Goal: Information Seeking & Learning: Learn about a topic

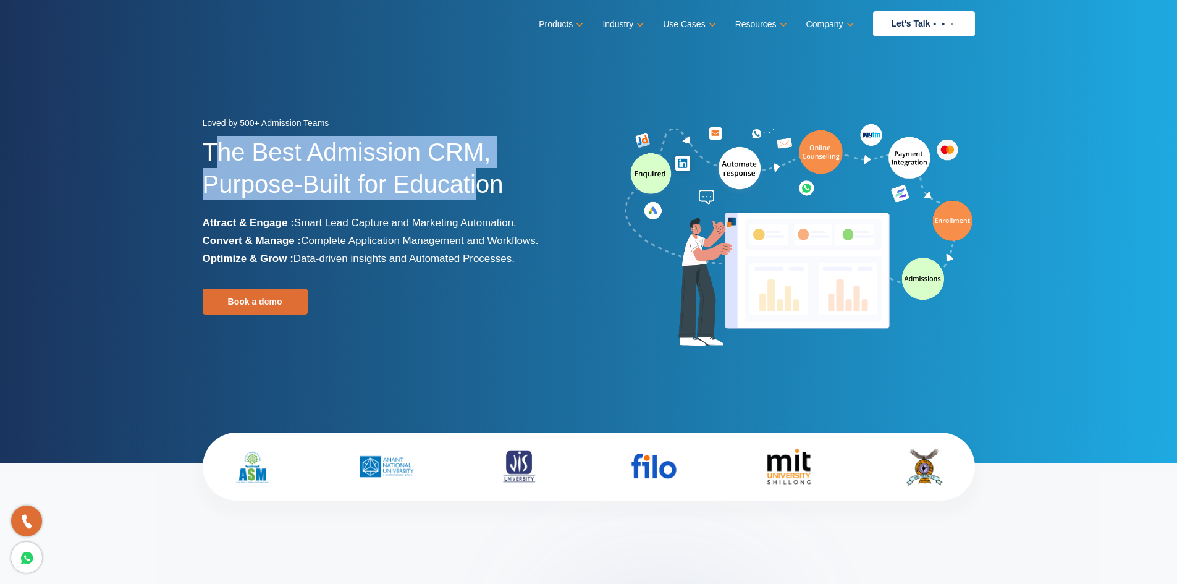
drag, startPoint x: 414, startPoint y: 187, endPoint x: 482, endPoint y: 200, distance: 68.6
click at [482, 200] on h1 "The Best Admission CRM, Purpose-Built for Education" at bounding box center [391, 175] width 377 height 78
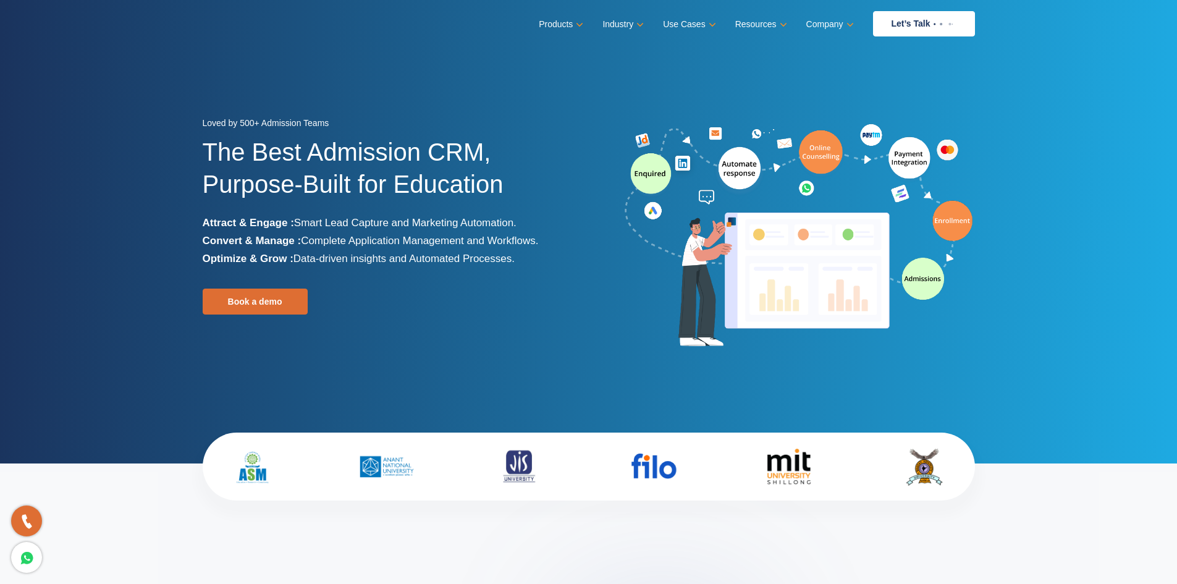
click at [495, 197] on h1 "The Best Admission CRM, Purpose-Built for Education" at bounding box center [391, 175] width 377 height 78
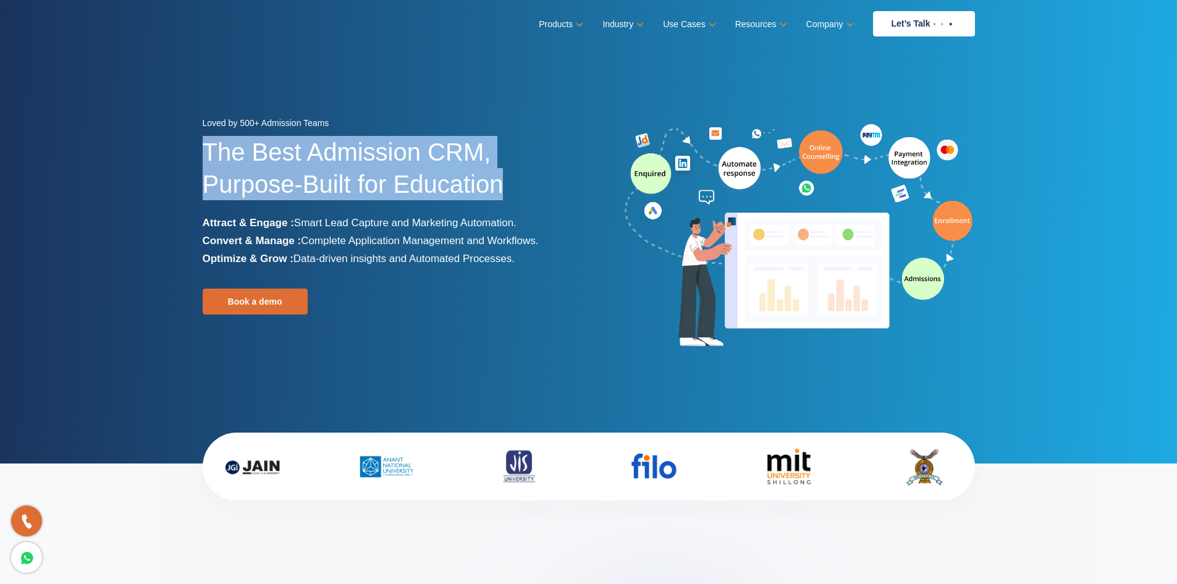
drag, startPoint x: 503, startPoint y: 192, endPoint x: 204, endPoint y: 153, distance: 301.6
click at [204, 153] on h1 "The Best Admission CRM, Purpose-Built for Education" at bounding box center [391, 175] width 377 height 78
drag, startPoint x: 204, startPoint y: 153, endPoint x: 462, endPoint y: 198, distance: 262.1
click at [462, 198] on h1 "The Best Admission CRM, Purpose-Built for Education" at bounding box center [391, 175] width 377 height 78
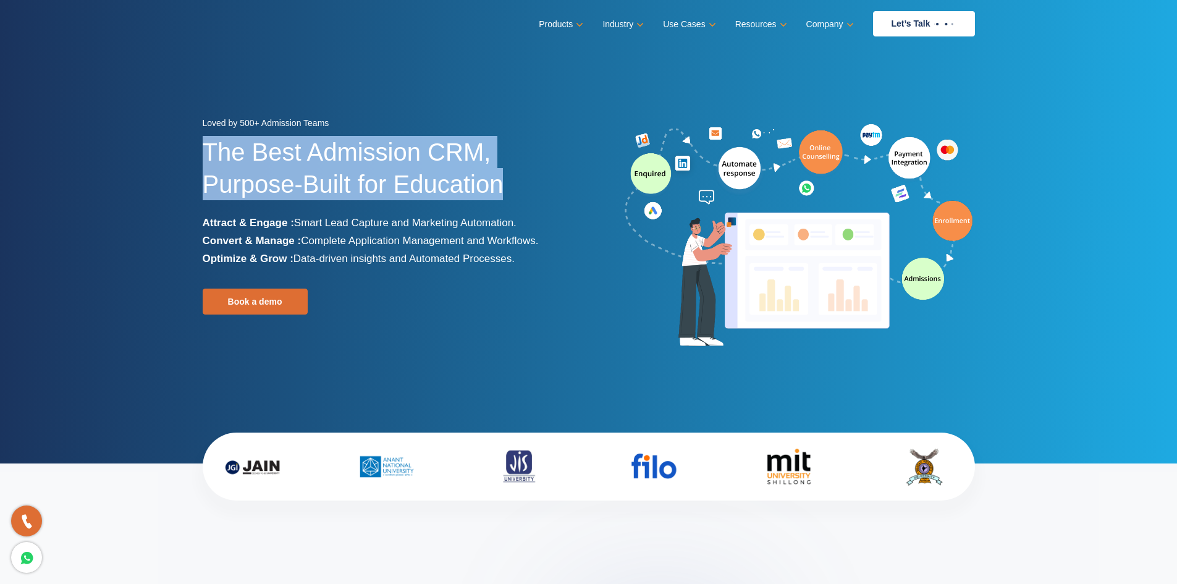
click at [462, 198] on h1 "The Best Admission CRM, Purpose-Built for Education" at bounding box center [391, 175] width 377 height 78
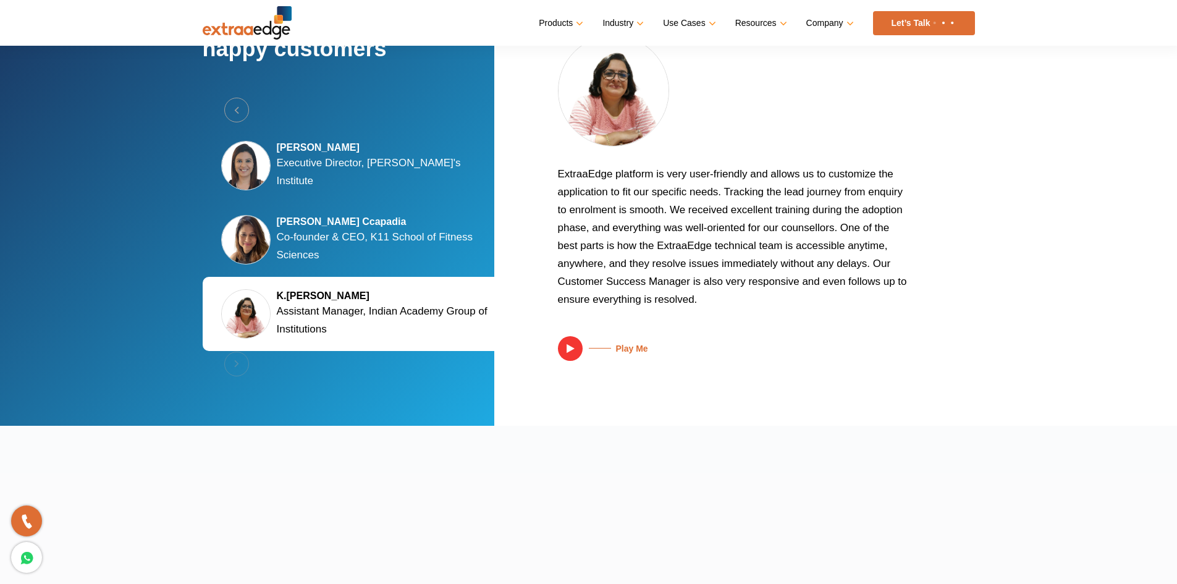
scroll to position [2234, 0]
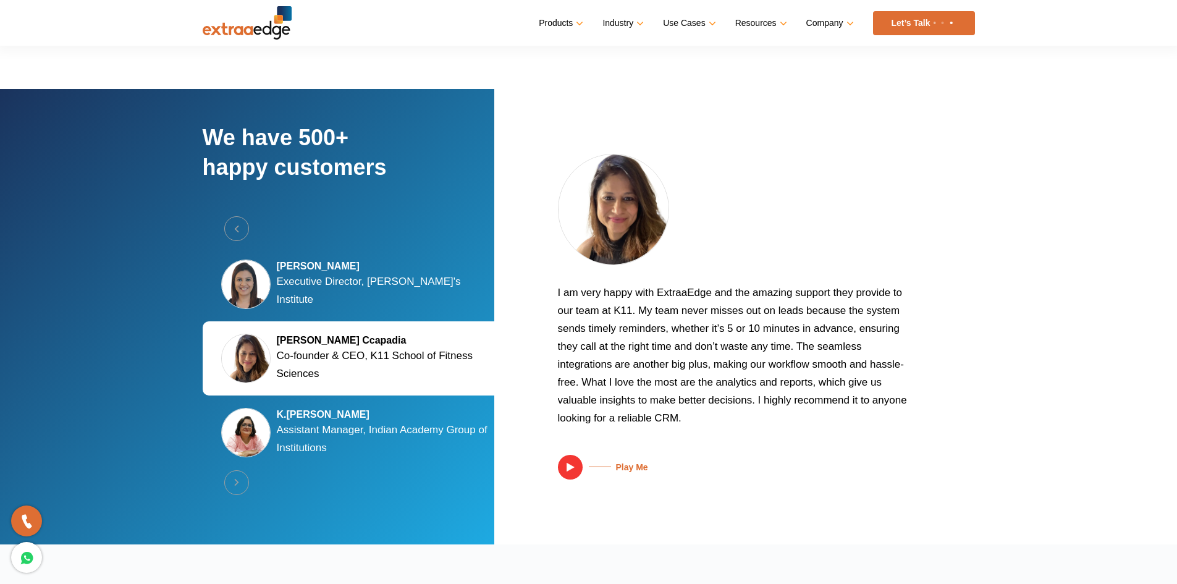
click at [396, 290] on p "Executive Director, [PERSON_NAME]'s Institute" at bounding box center [388, 290] width 222 height 36
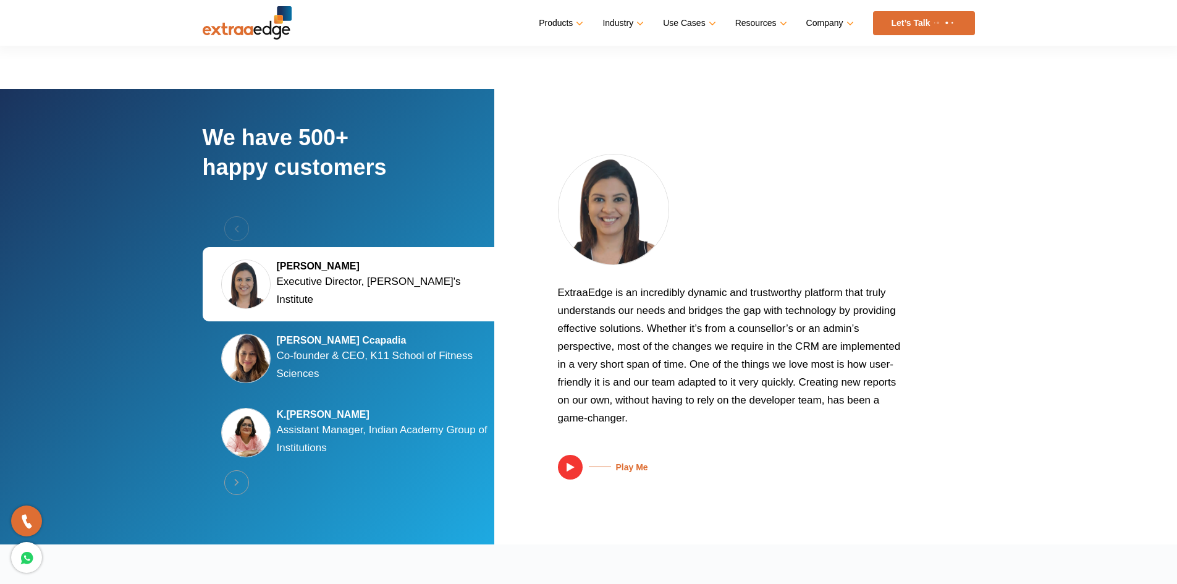
click at [374, 361] on p "Co-founder & CEO, K11 School of Fitness Sciences" at bounding box center [388, 365] width 222 height 36
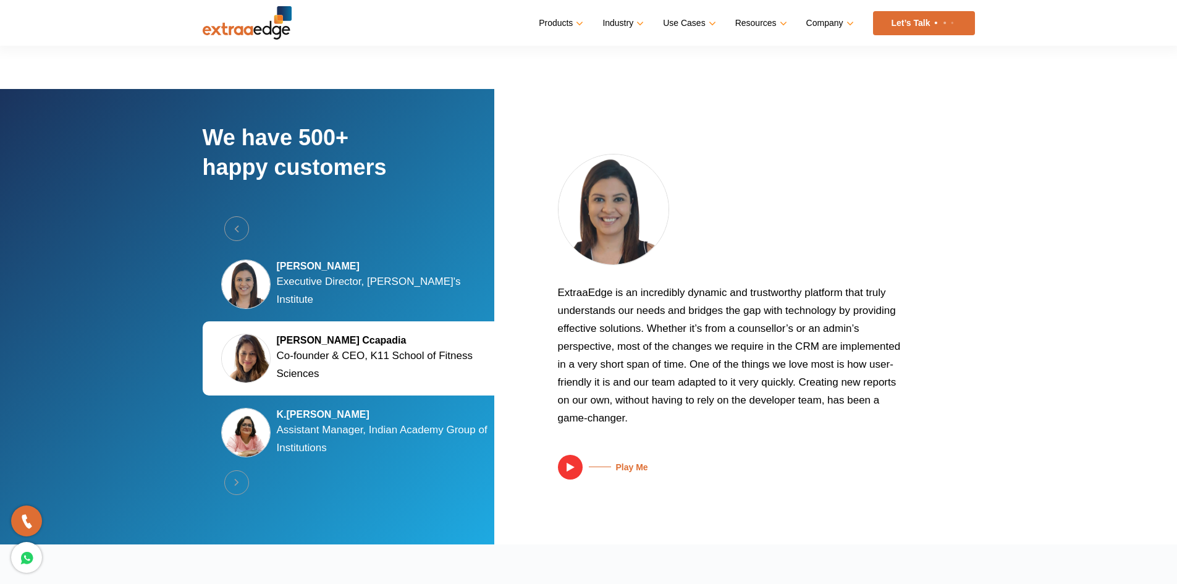
click at [361, 418] on h5 "K.[PERSON_NAME]" at bounding box center [388, 414] width 222 height 12
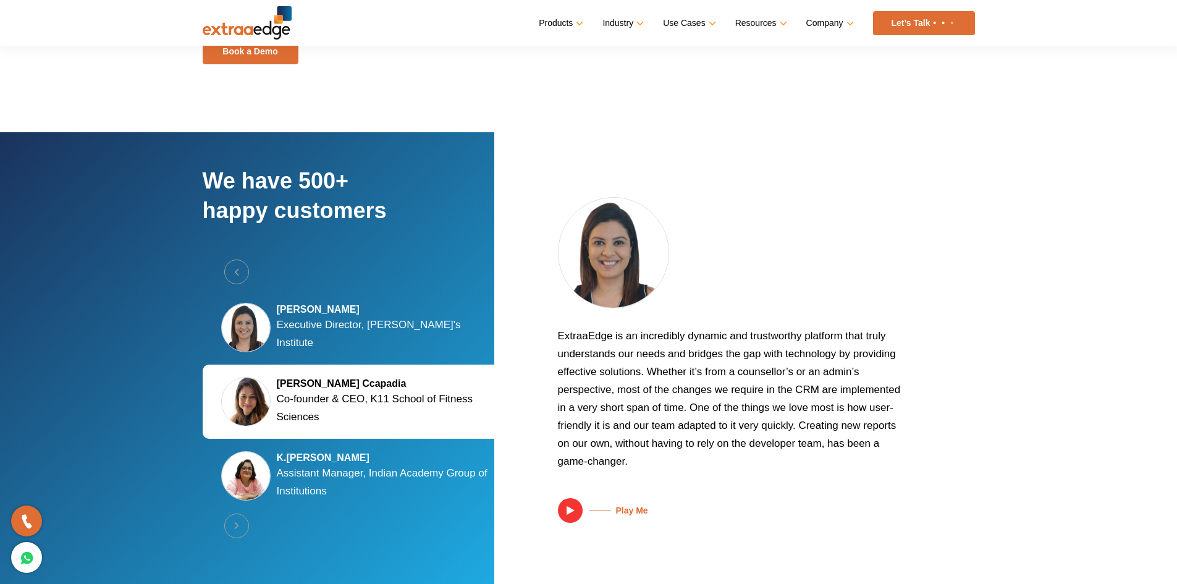
click at [343, 432] on div "[PERSON_NAME] Ccapadia Co-founder & CEO, K11 School of Fitness Sciences" at bounding box center [360, 401] width 315 height 74
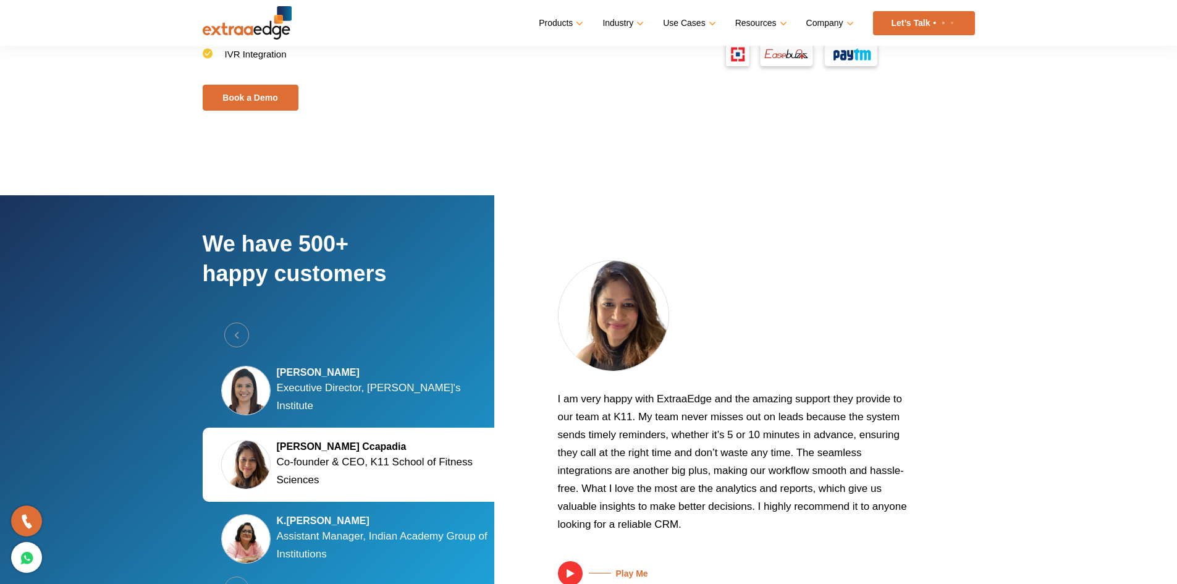
scroll to position [2347, 0]
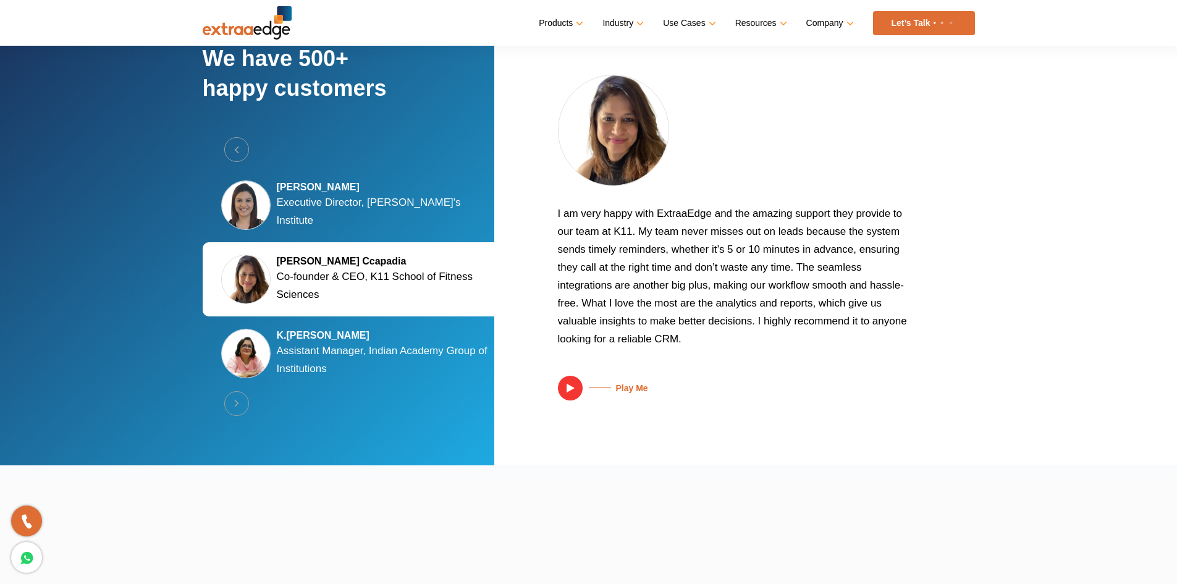
drag, startPoint x: 557, startPoint y: 212, endPoint x: 684, endPoint y: 335, distance: 176.9
click at [673, 307] on p "I am very happy with ExtraaEdge and the amazing support they provide to our tea…" at bounding box center [734, 280] width 352 height 153
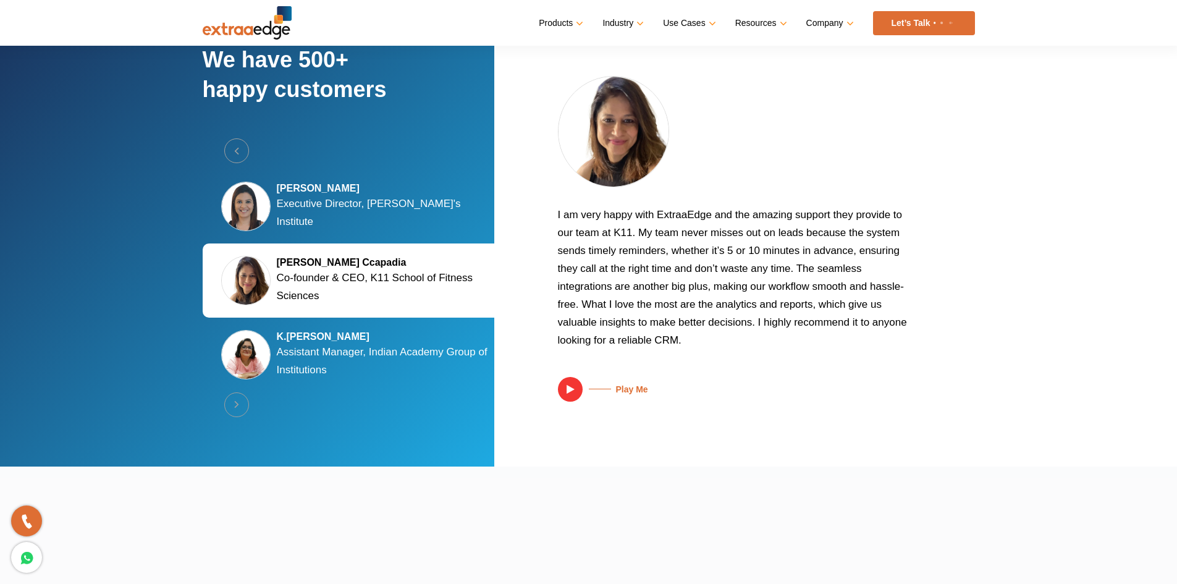
drag, startPoint x: 681, startPoint y: 342, endPoint x: 597, endPoint y: 279, distance: 105.4
click at [599, 279] on p "I am very happy with ExtraaEdge and the amazing support they provide to our tea…" at bounding box center [734, 282] width 352 height 153
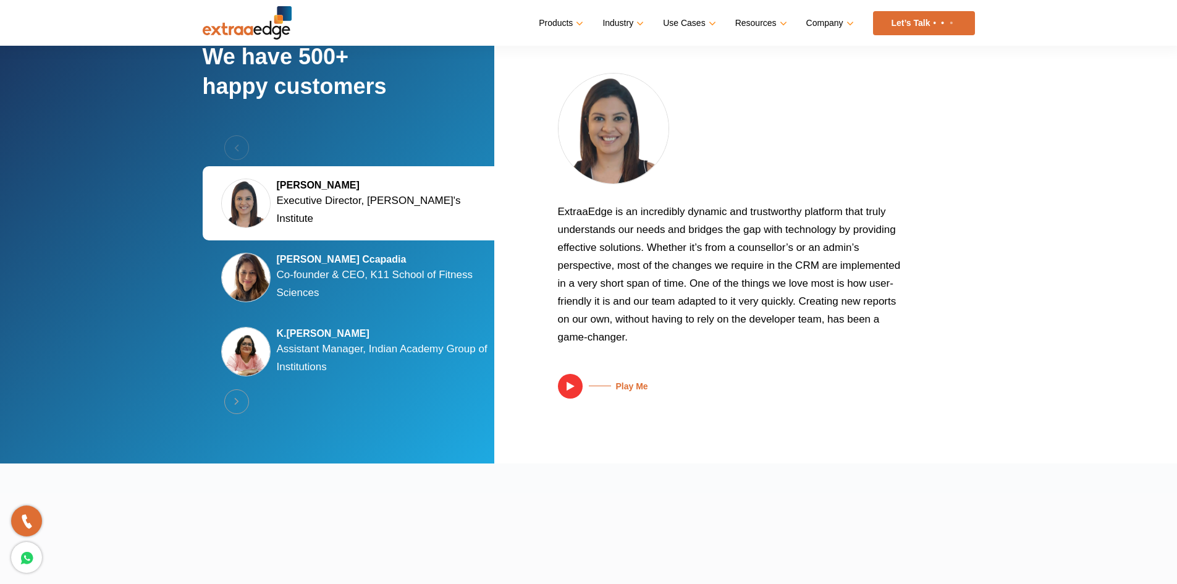
click at [429, 260] on h5 "[PERSON_NAME] Ccapadia" at bounding box center [388, 259] width 222 height 12
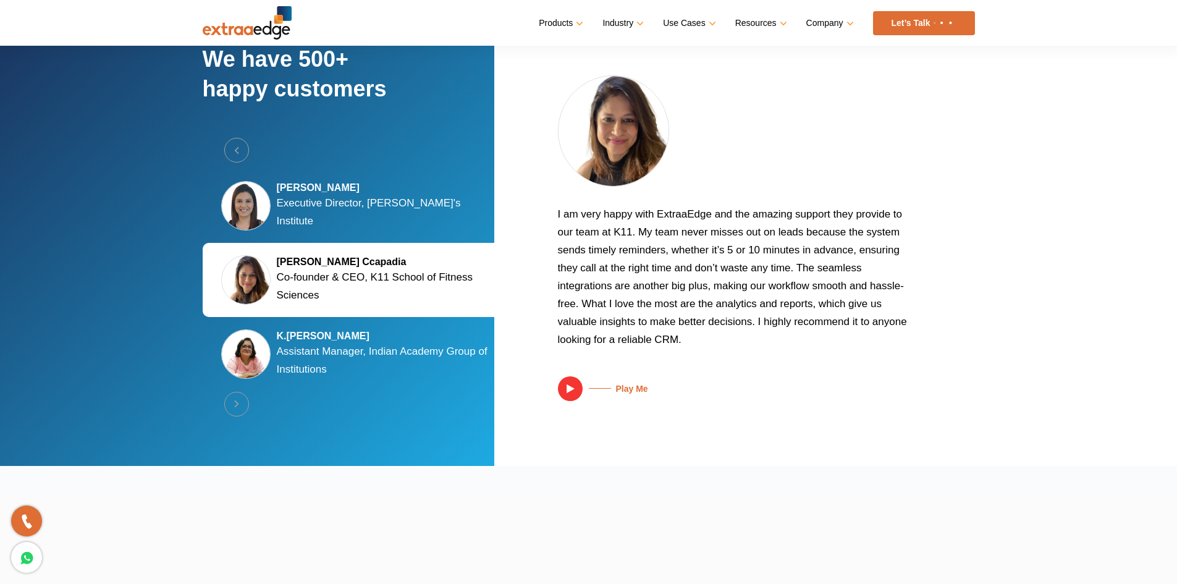
scroll to position [2329, 0]
click at [419, 350] on p "Assistant Manager, Indian Academy Group of Institutions" at bounding box center [388, 361] width 222 height 36
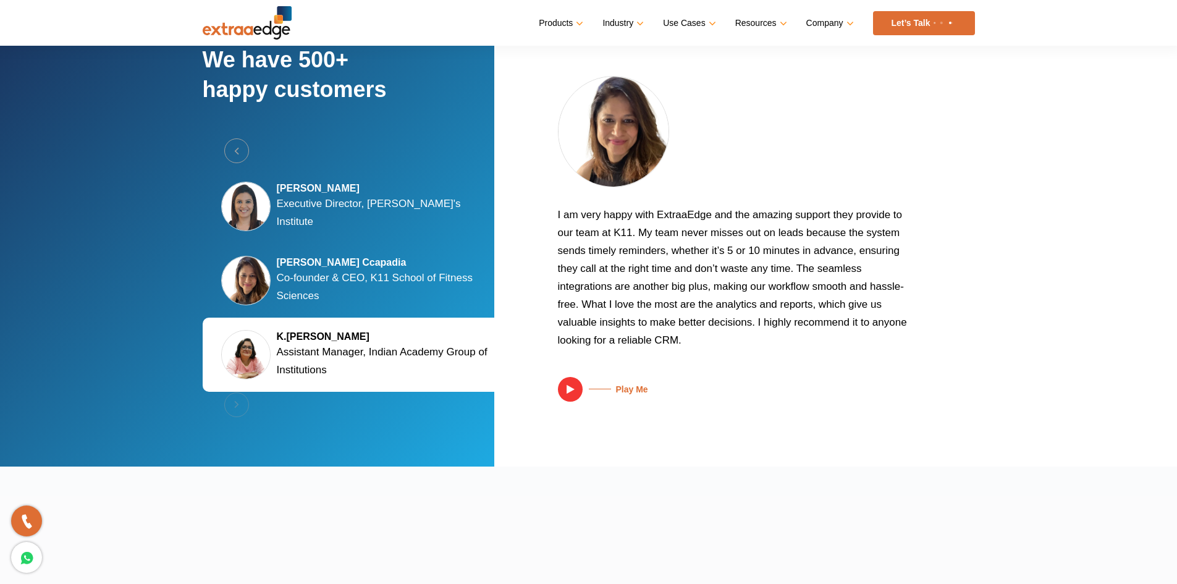
click at [343, 245] on div "[PERSON_NAME] Ccapadia Co-founder & CEO, K11 School of Fitness Sciences" at bounding box center [360, 280] width 315 height 74
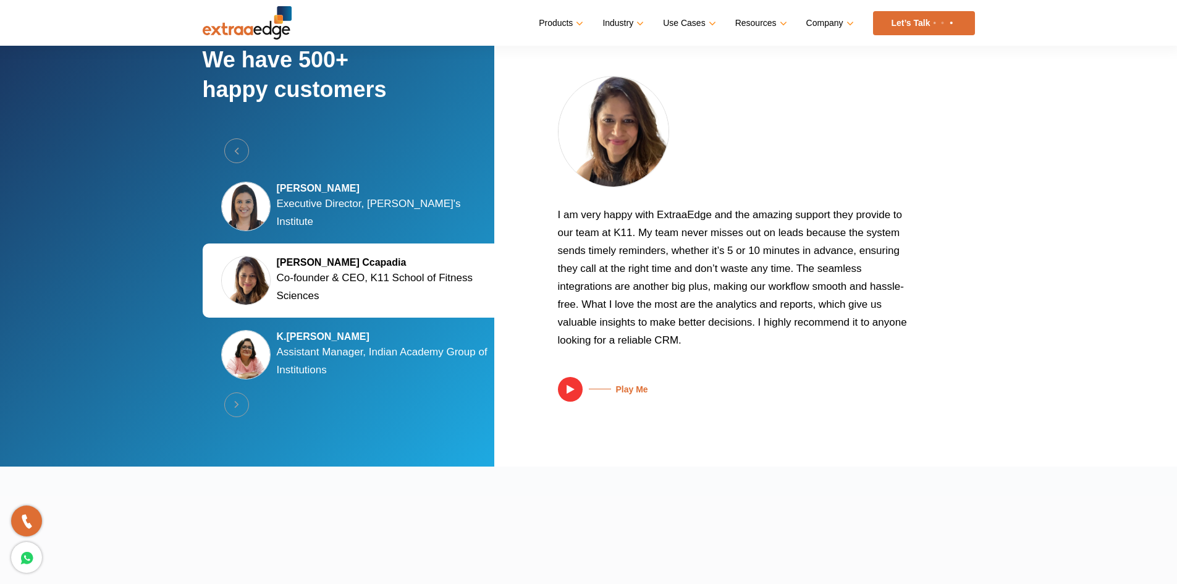
click at [343, 218] on p "Executive Director, [PERSON_NAME]'s Institute" at bounding box center [388, 213] width 222 height 36
click at [363, 208] on p "Executive Director, [PERSON_NAME]'s Institute" at bounding box center [388, 213] width 222 height 36
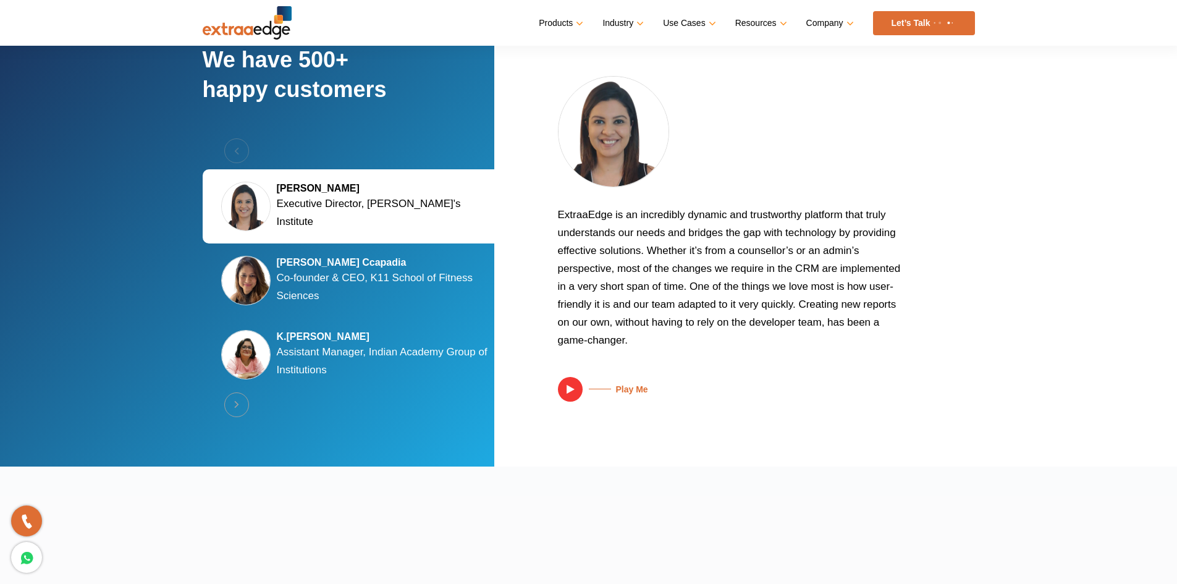
click at [372, 269] on p "Co-founder & CEO, K11 School of Fitness Sciences" at bounding box center [388, 287] width 222 height 36
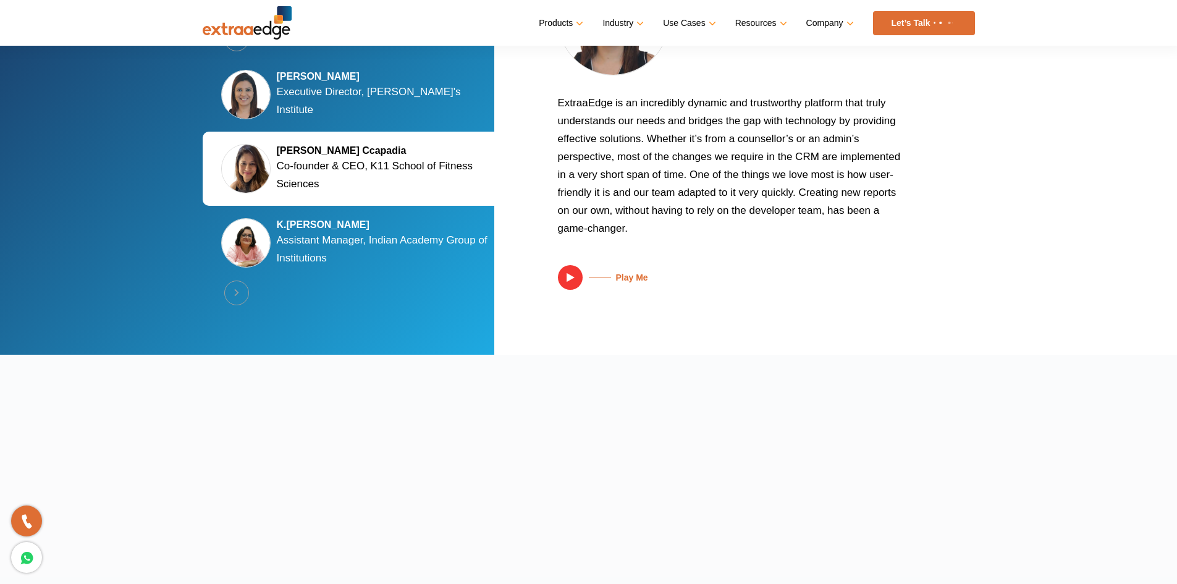
scroll to position [2515, 0]
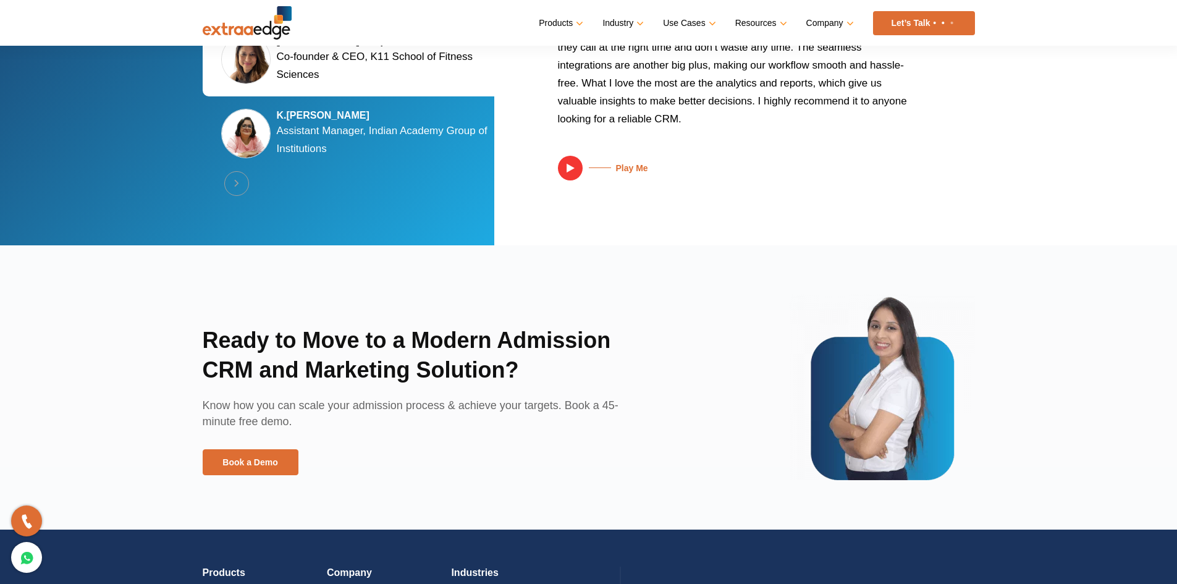
click at [233, 343] on h2 "Ready to Move to a Modern Admission CRM and Marketing Solution?" at bounding box center [427, 362] width 448 height 72
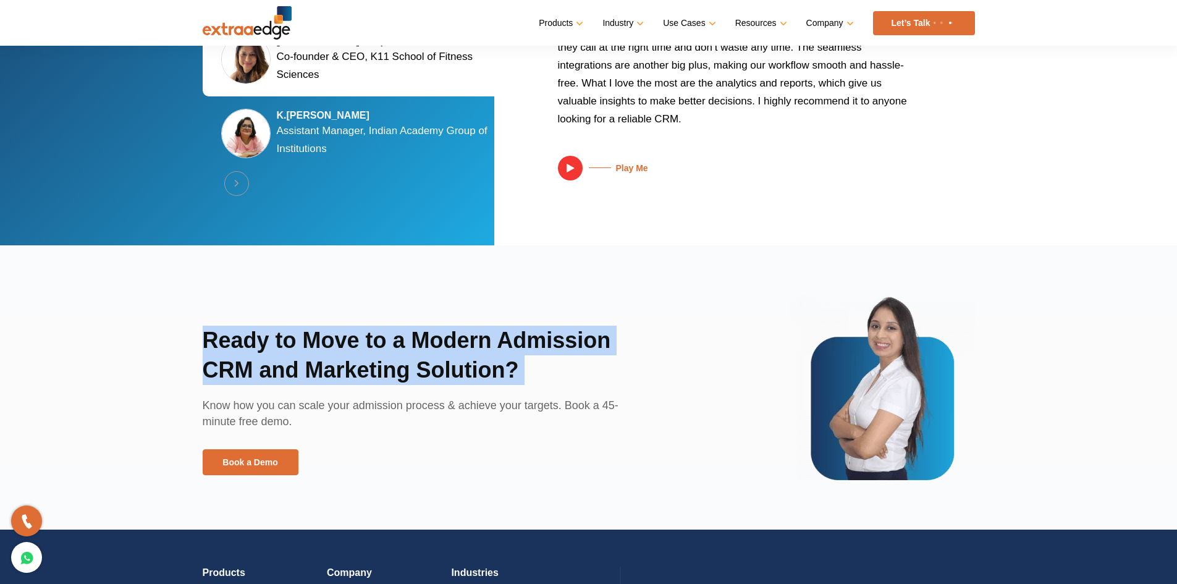
drag, startPoint x: 233, startPoint y: 343, endPoint x: 515, endPoint y: 385, distance: 284.2
click at [515, 385] on h2 "Ready to Move to a Modern Admission CRM and Marketing Solution?" at bounding box center [427, 362] width 448 height 72
drag, startPoint x: 515, startPoint y: 385, endPoint x: 191, endPoint y: 324, distance: 329.5
click at [191, 324] on section "Ready to Move to a Modern Admission CRM and Marketing Solution? Know how you ca…" at bounding box center [588, 387] width 1177 height 284
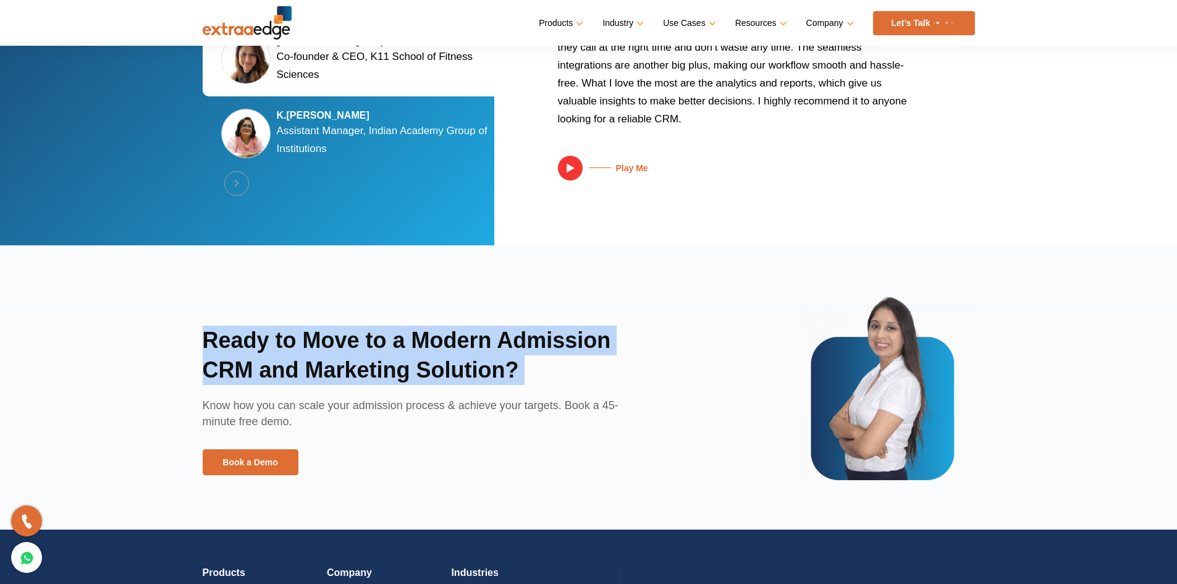
click at [191, 324] on section "Ready to Move to a Modern Admission CRM and Marketing Solution? Know how you ca…" at bounding box center [588, 387] width 1177 height 284
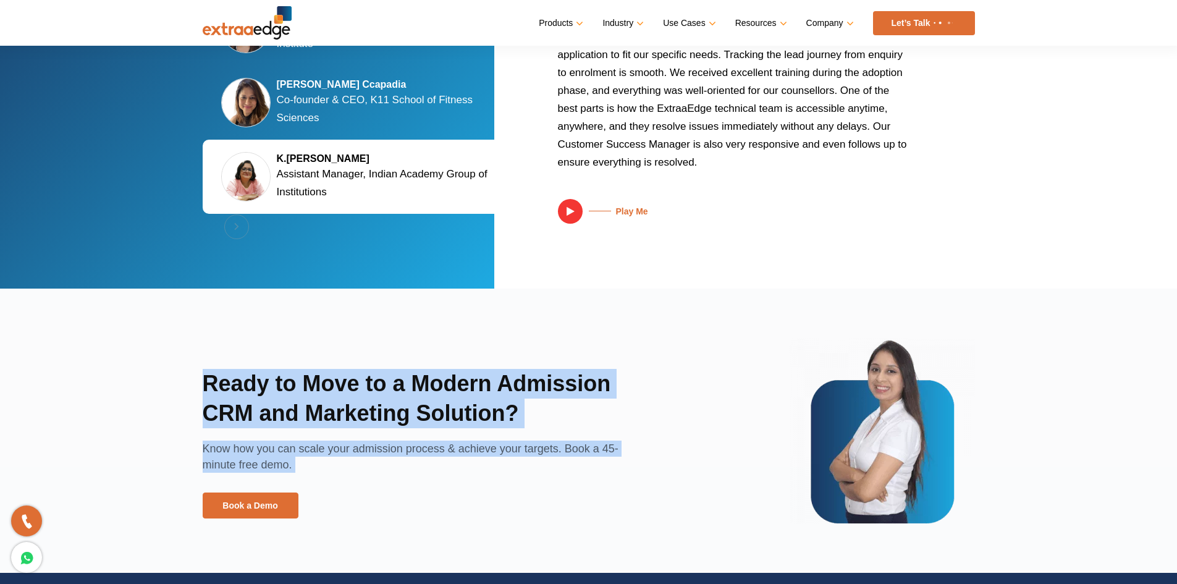
scroll to position [2558, 0]
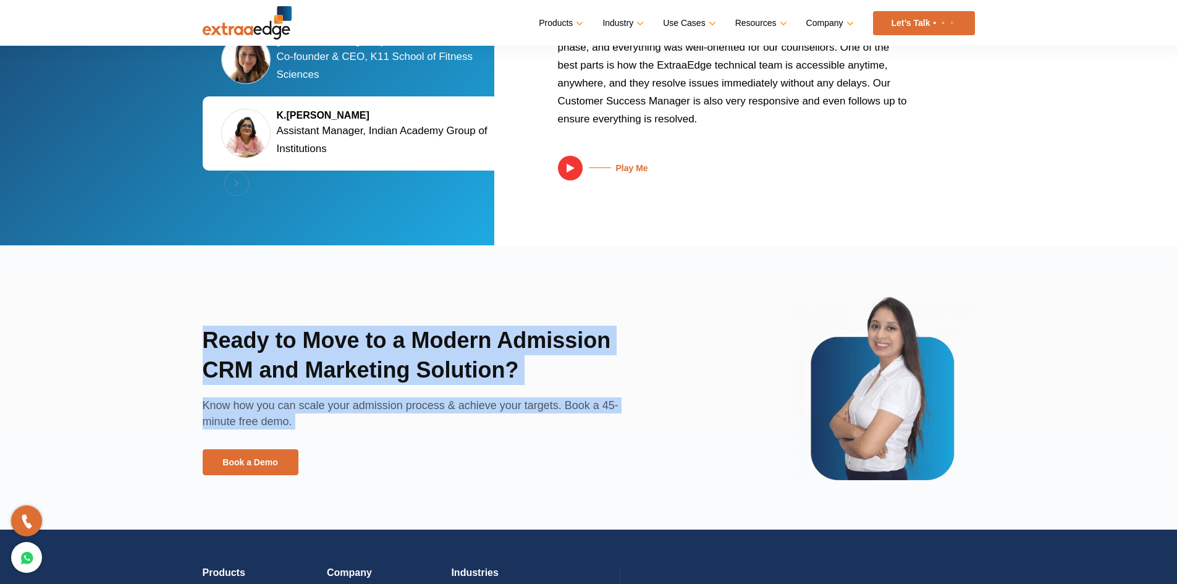
drag, startPoint x: 191, startPoint y: 324, endPoint x: 416, endPoint y: 432, distance: 250.0
click at [416, 432] on section "Ready to Move to a Modern Admission CRM and Marketing Solution? Know how you ca…" at bounding box center [588, 387] width 1177 height 284
click at [414, 423] on p "Know how you can scale your admission process & achieve your targets. Book a 45…" at bounding box center [427, 423] width 448 height 52
drag, startPoint x: 414, startPoint y: 423, endPoint x: 195, endPoint y: 340, distance: 235.0
click at [195, 340] on div "Ready to Move to a Modern Admission CRM and Marketing Solution? Know how you ca…" at bounding box center [588, 387] width 791 height 185
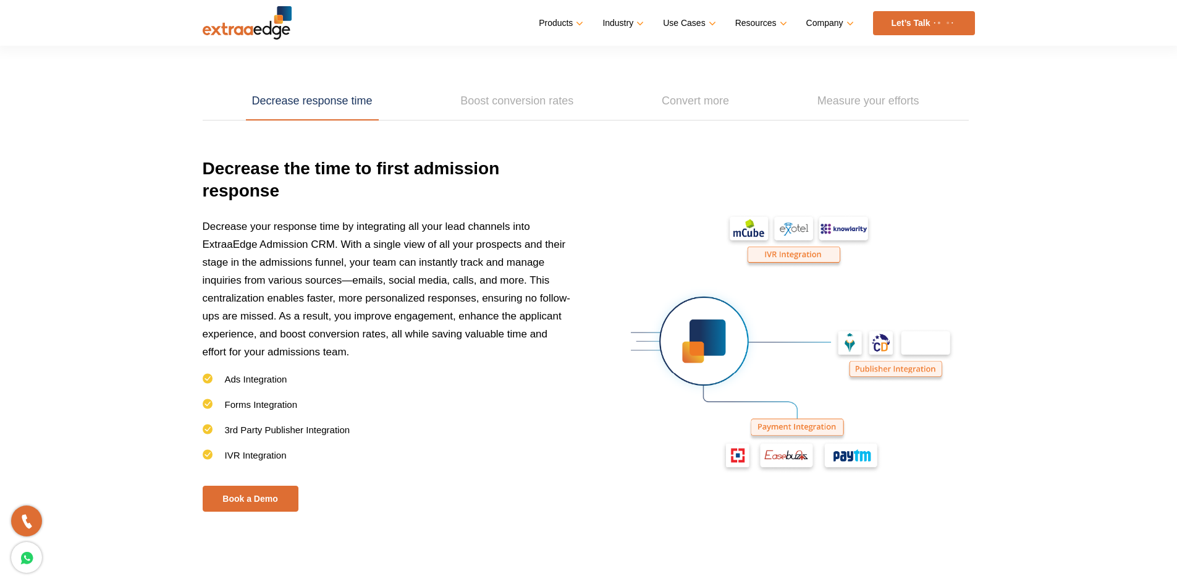
scroll to position [1667, 0]
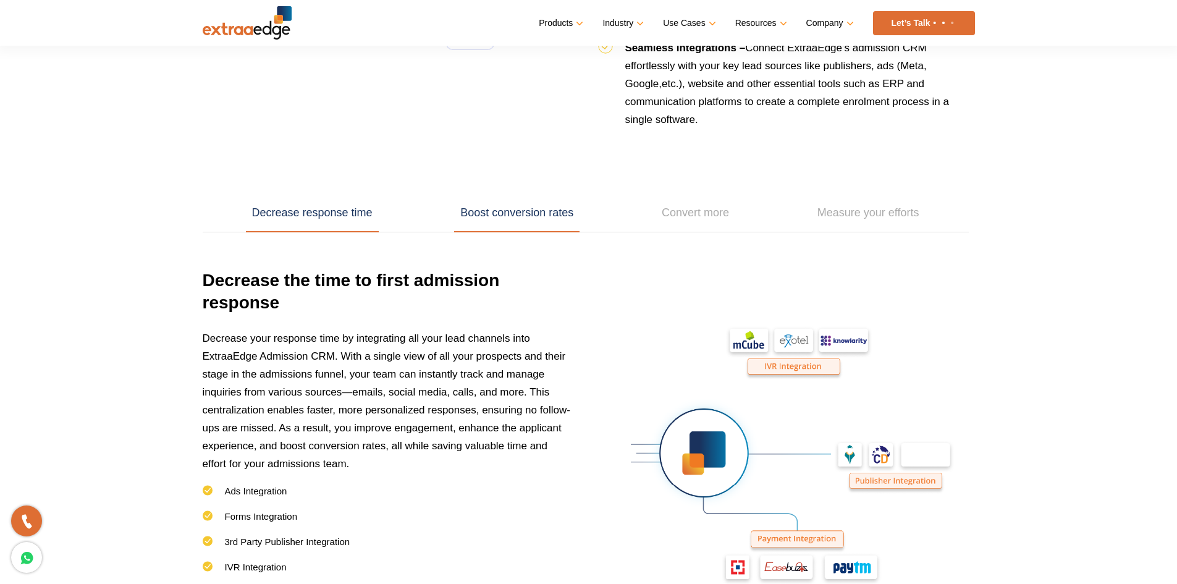
click at [552, 223] on link "Boost conversion rates" at bounding box center [516, 213] width 125 height 38
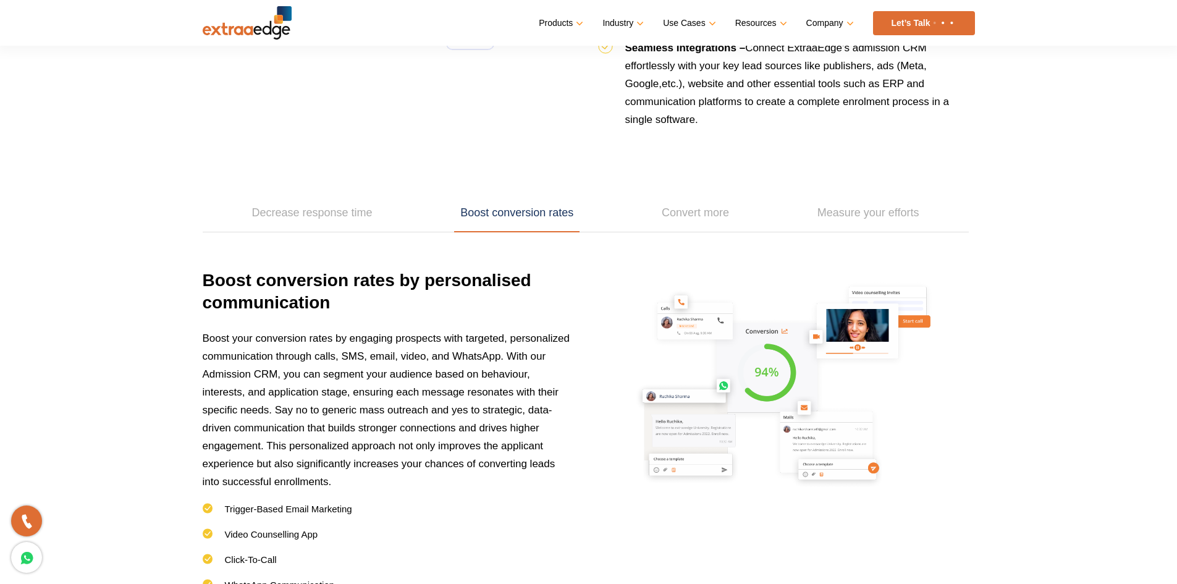
click at [384, 216] on ul "Decrease response time Boost conversion rates Convert more Measure your efforts" at bounding box center [586, 213] width 766 height 38
click at [352, 216] on link "Decrease response time" at bounding box center [312, 213] width 133 height 38
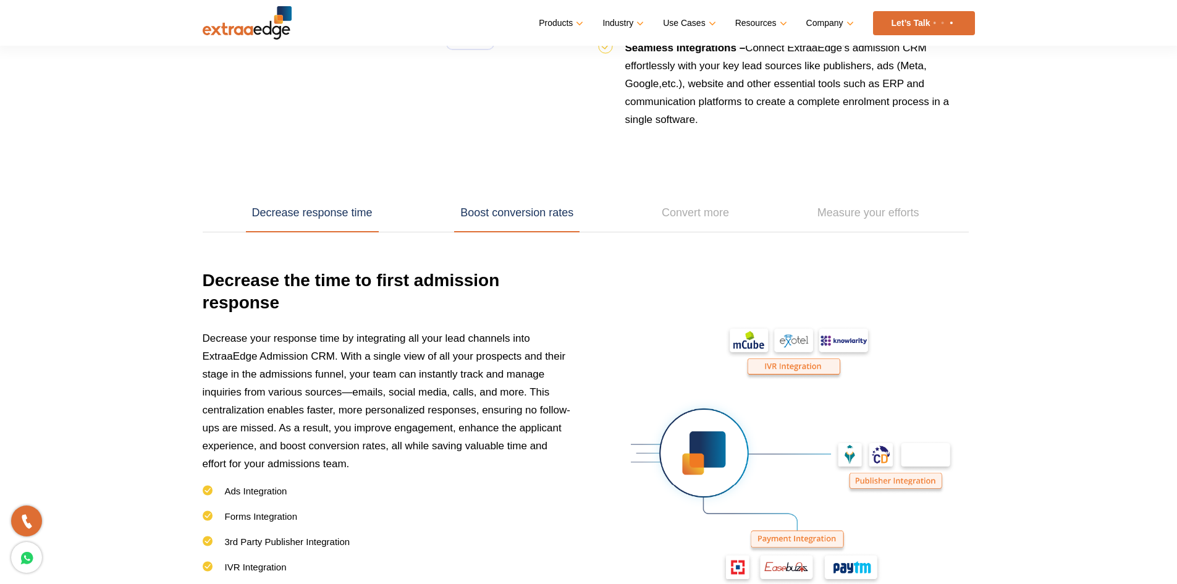
click at [554, 216] on link "Boost conversion rates" at bounding box center [516, 213] width 125 height 38
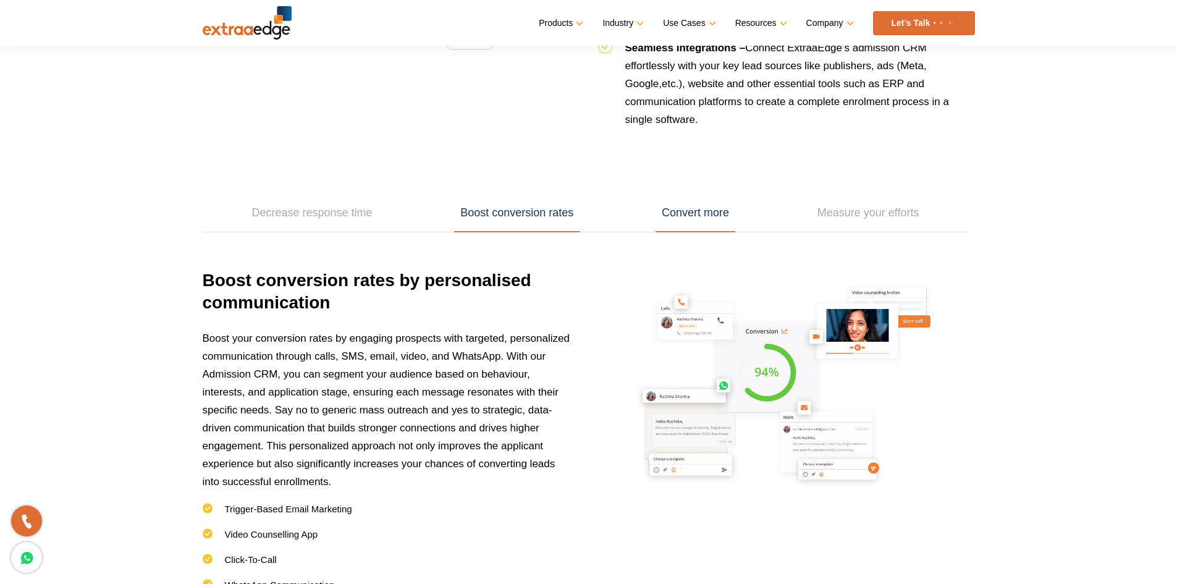
click at [678, 228] on link "Convert more" at bounding box center [695, 213] width 80 height 38
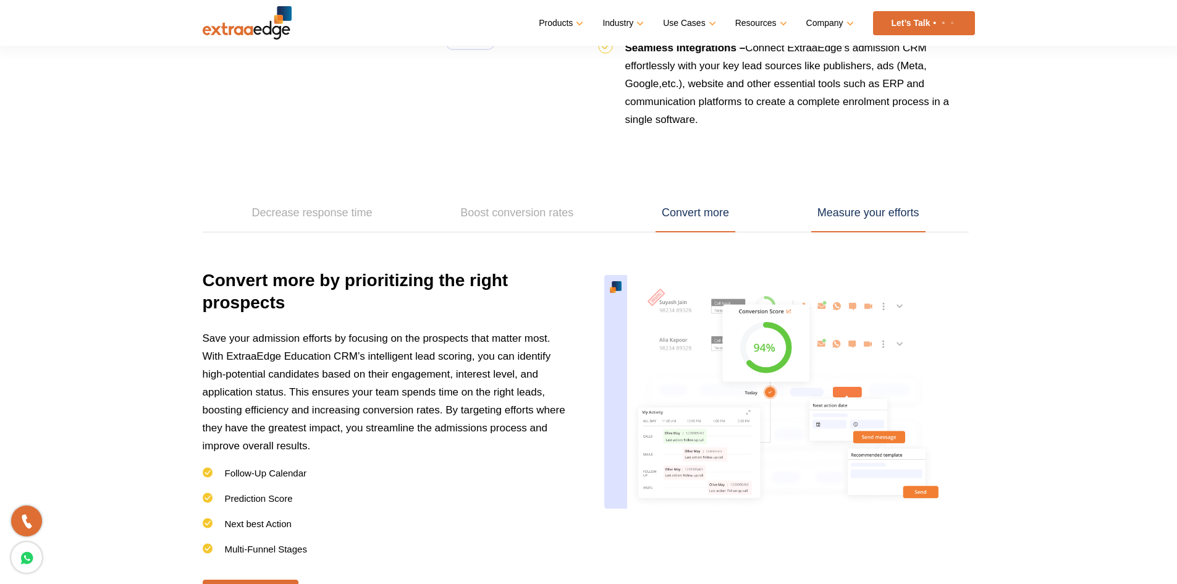
click at [898, 214] on link "Measure your efforts" at bounding box center [868, 213] width 114 height 38
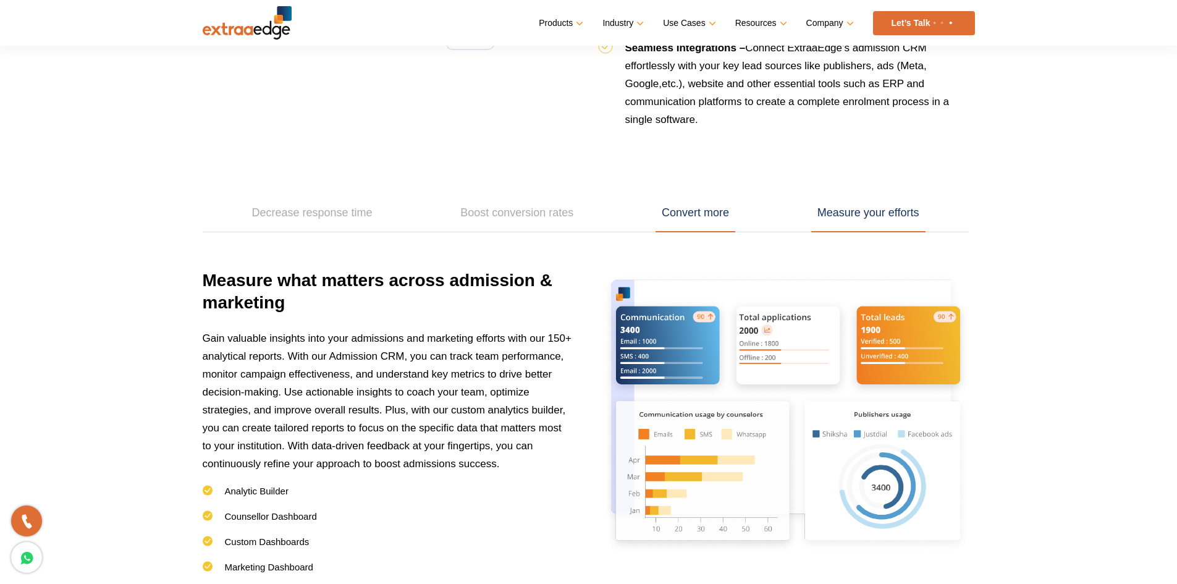
click at [667, 221] on link "Convert more" at bounding box center [695, 213] width 80 height 38
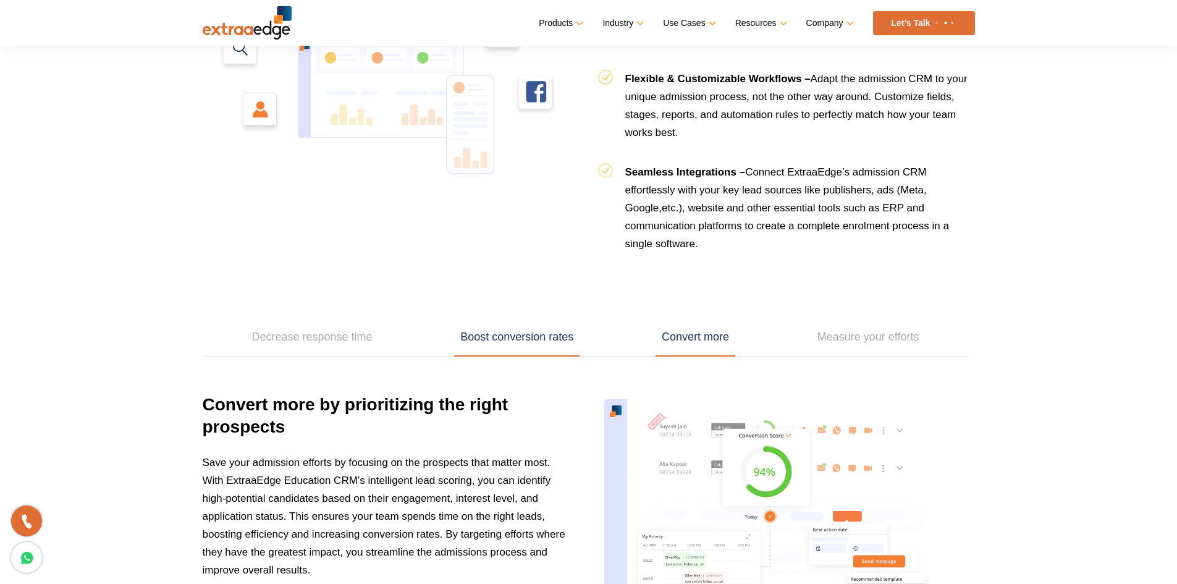
scroll to position [1544, 0]
click at [540, 341] on link "Boost conversion rates" at bounding box center [516, 337] width 125 height 38
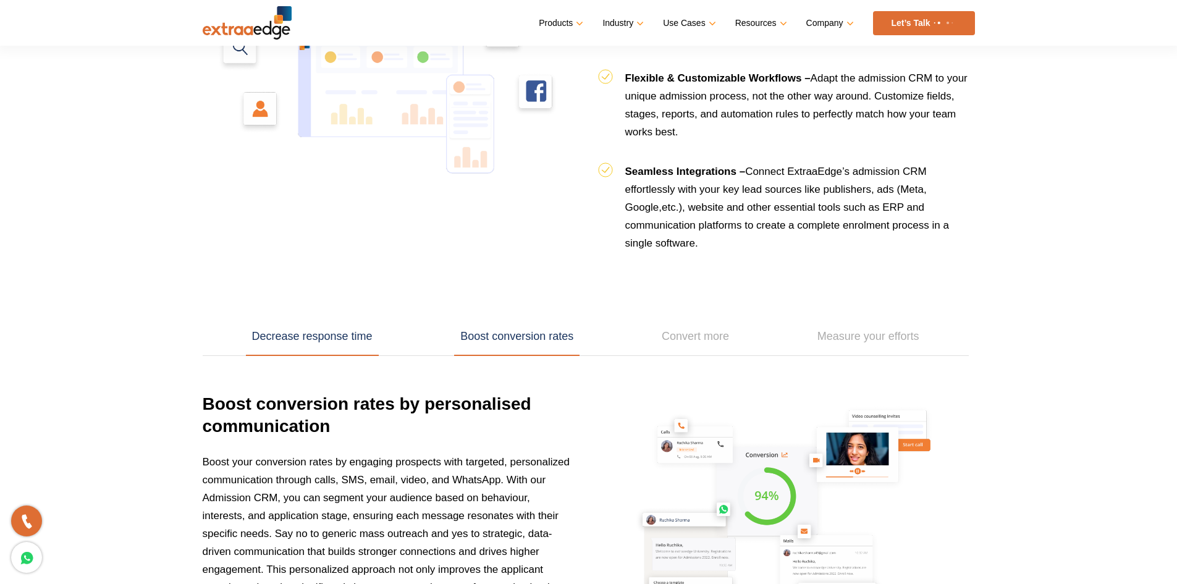
click at [355, 332] on link "Decrease response time" at bounding box center [312, 337] width 133 height 38
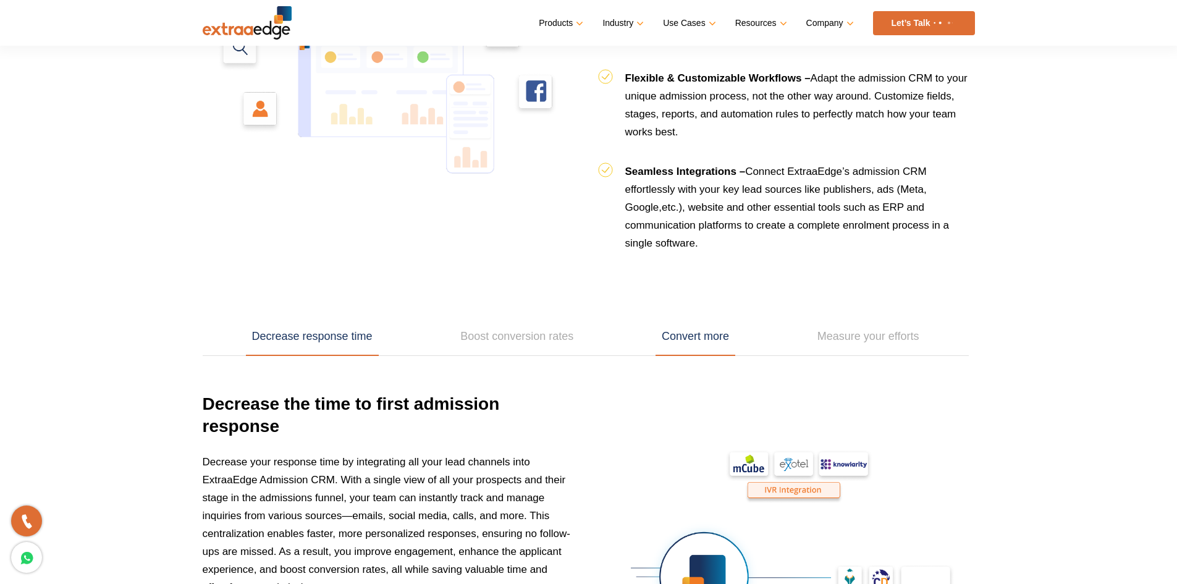
click at [701, 348] on link "Convert more" at bounding box center [695, 337] width 80 height 38
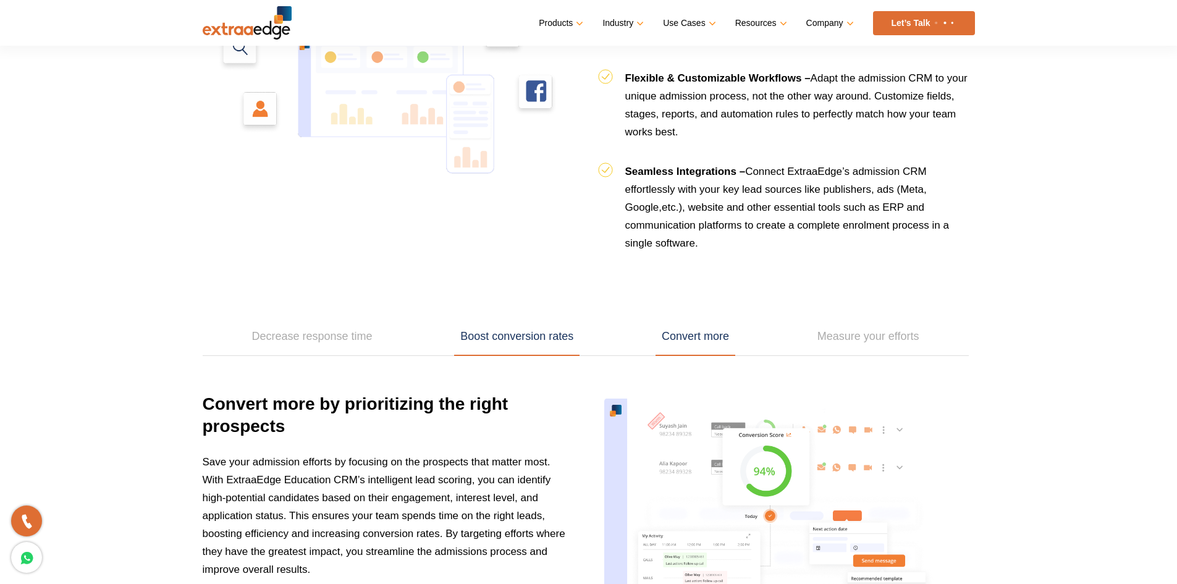
click at [532, 330] on link "Boost conversion rates" at bounding box center [516, 337] width 125 height 38
click at [678, 336] on link "Convert more" at bounding box center [695, 337] width 80 height 38
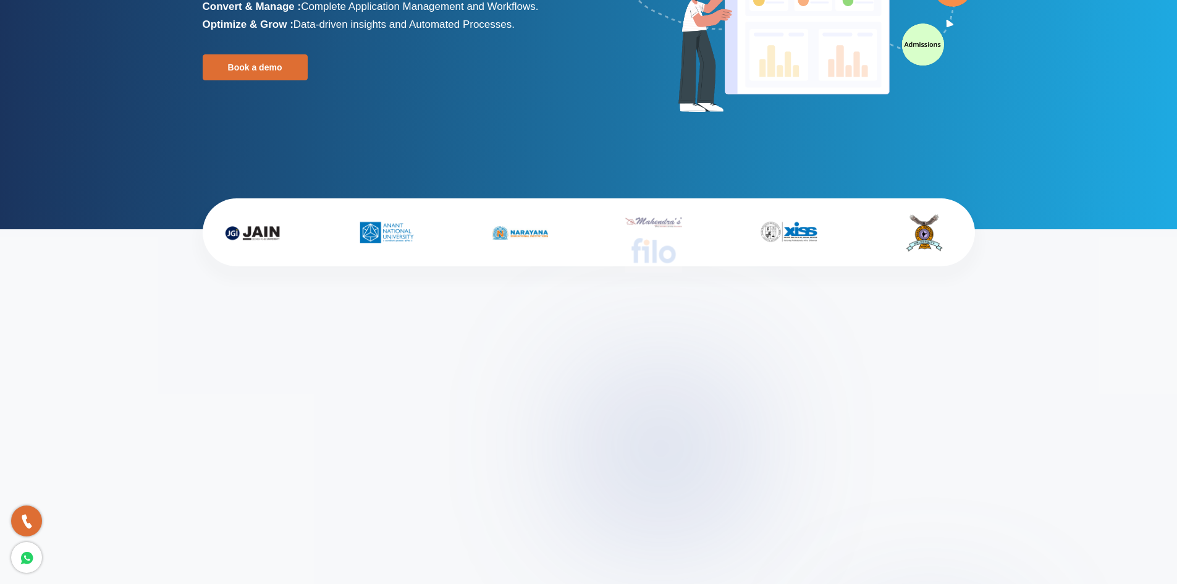
scroll to position [371, 0]
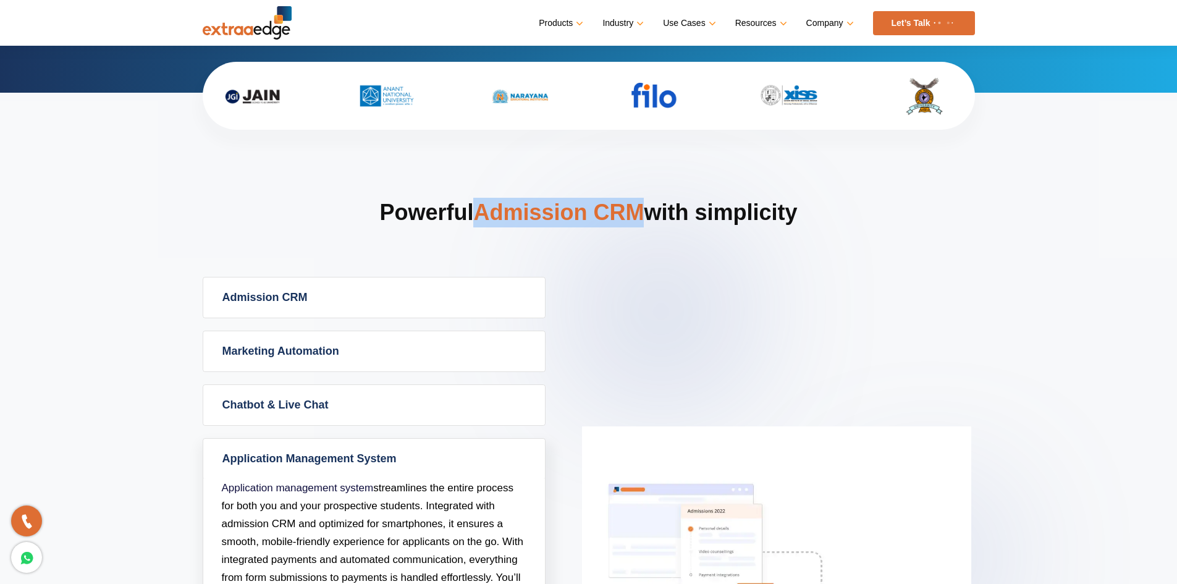
drag, startPoint x: 477, startPoint y: 215, endPoint x: 637, endPoint y: 215, distance: 159.4
click at [637, 215] on span "Admission CRM" at bounding box center [558, 212] width 170 height 25
drag, startPoint x: 637, startPoint y: 215, endPoint x: 502, endPoint y: 211, distance: 135.3
click at [502, 211] on span "Admission CRM" at bounding box center [558, 212] width 170 height 25
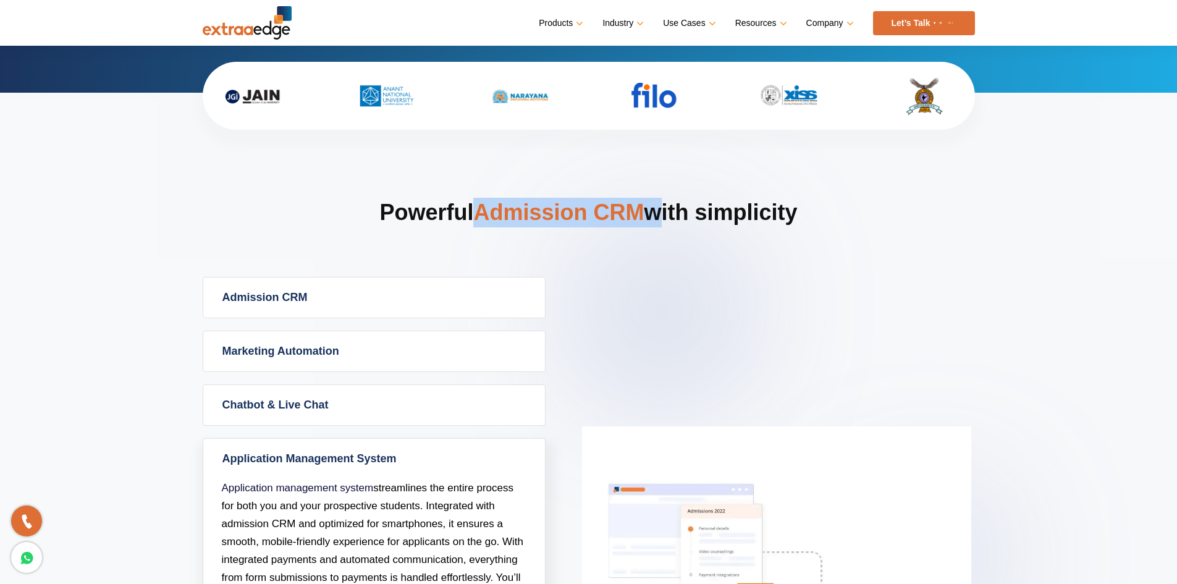
click at [502, 211] on span "Admission CRM" at bounding box center [558, 212] width 170 height 25
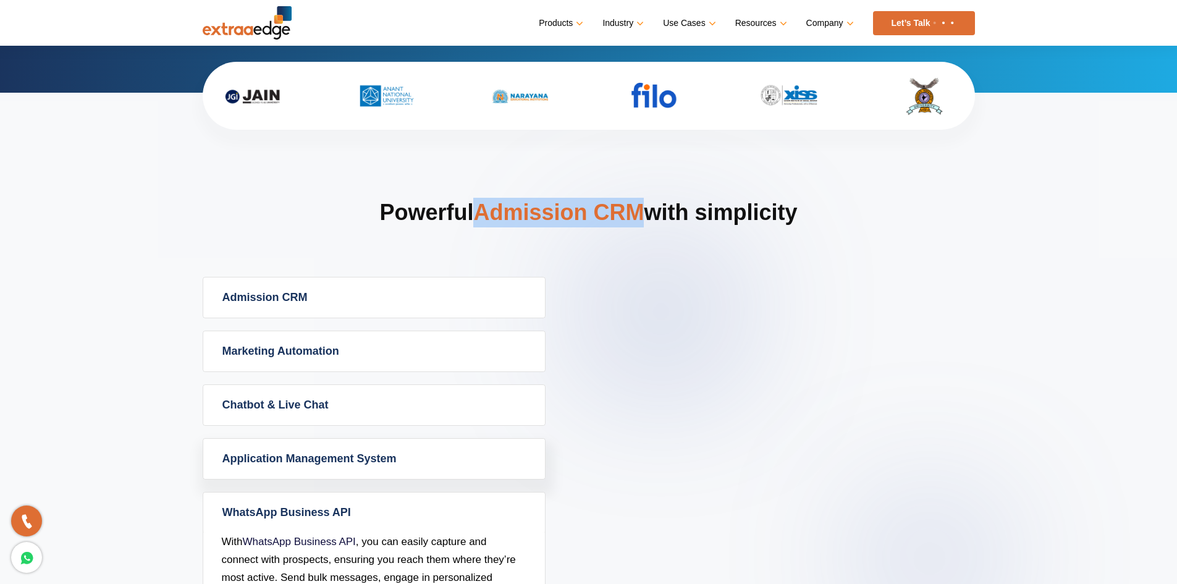
drag, startPoint x: 502, startPoint y: 211, endPoint x: 607, endPoint y: 219, distance: 105.9
click at [607, 219] on span "Admission CRM" at bounding box center [558, 212] width 170 height 25
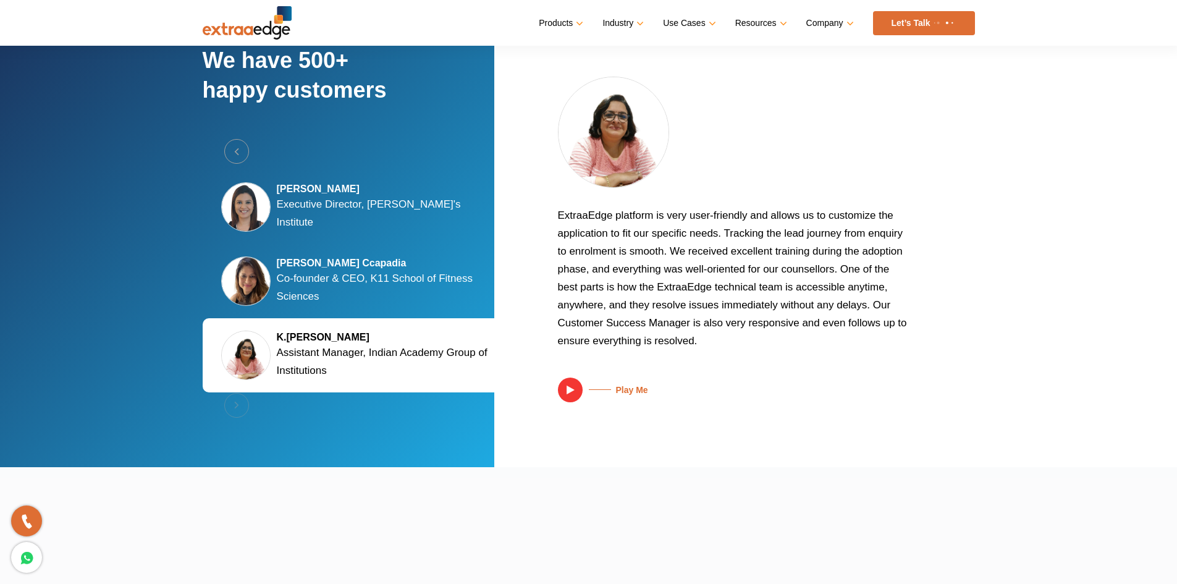
scroll to position [2347, 0]
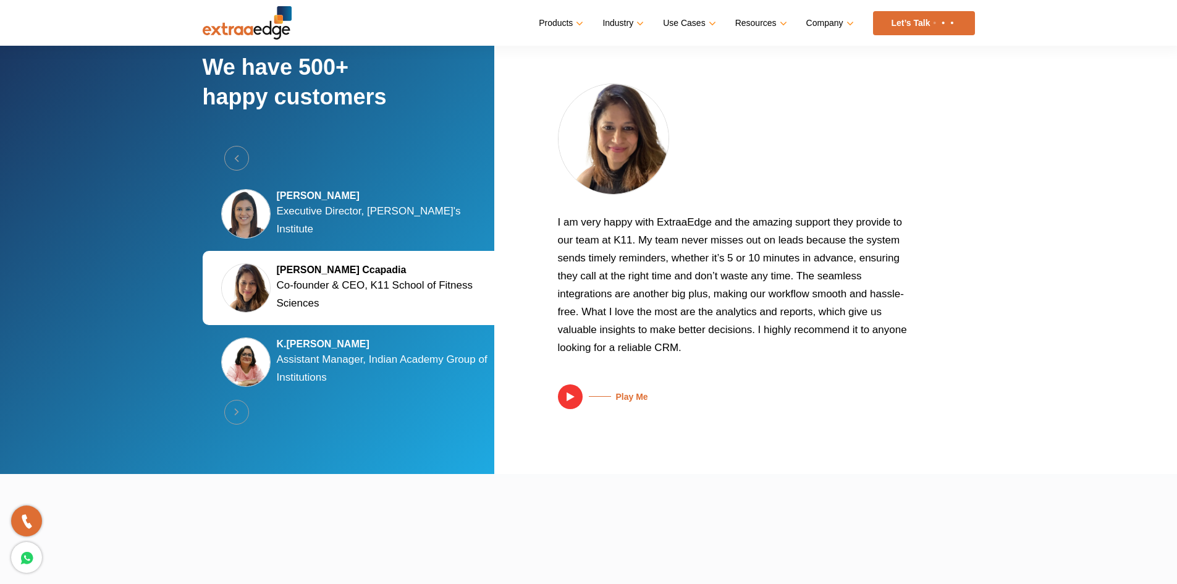
click at [560, 221] on p "I am very happy with ExtraaEdge and the amazing support they provide to our tea…" at bounding box center [734, 289] width 352 height 153
drag, startPoint x: 560, startPoint y: 221, endPoint x: 639, endPoint y: 315, distance: 123.1
click at [637, 314] on p "I am very happy with ExtraaEdge and the amazing support they provide to our tea…" at bounding box center [734, 289] width 352 height 153
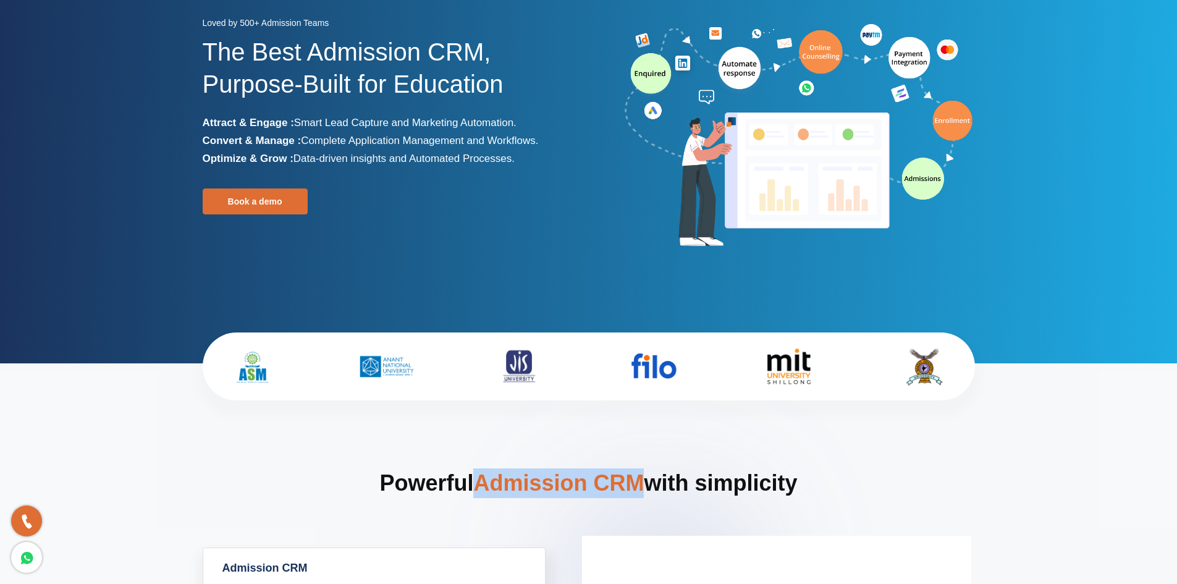
scroll to position [0, 0]
